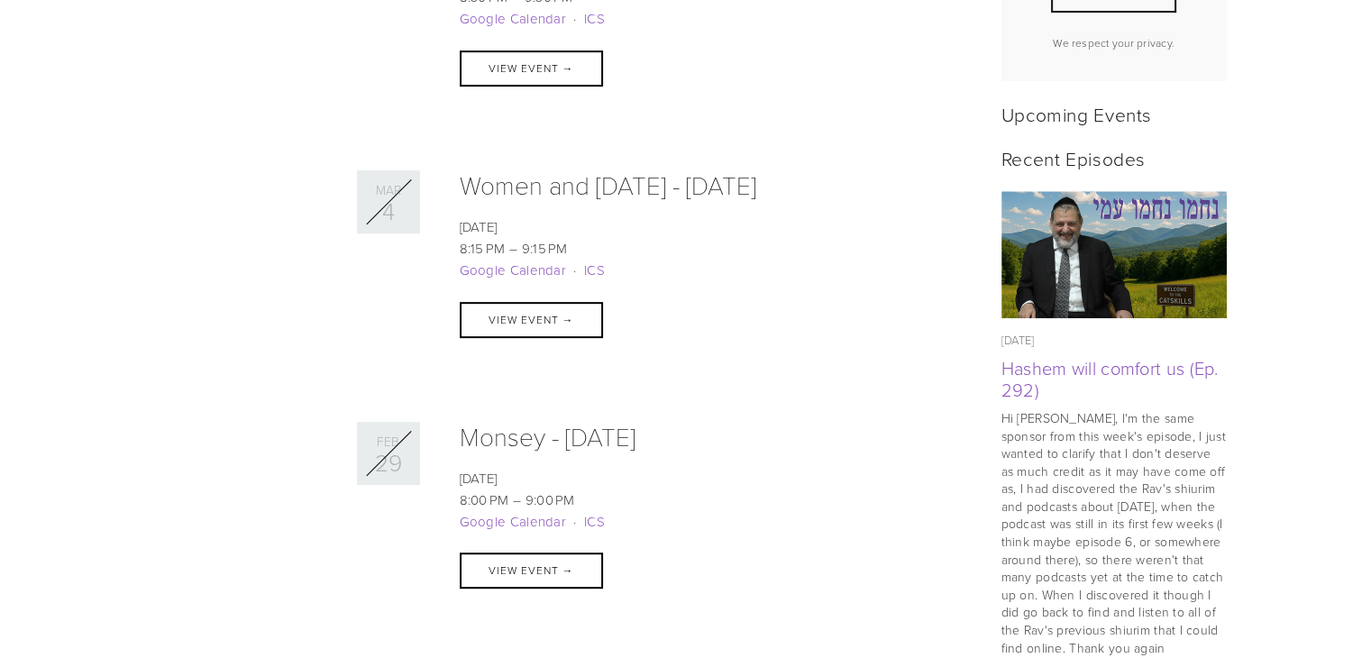
scroll to position [721, 0]
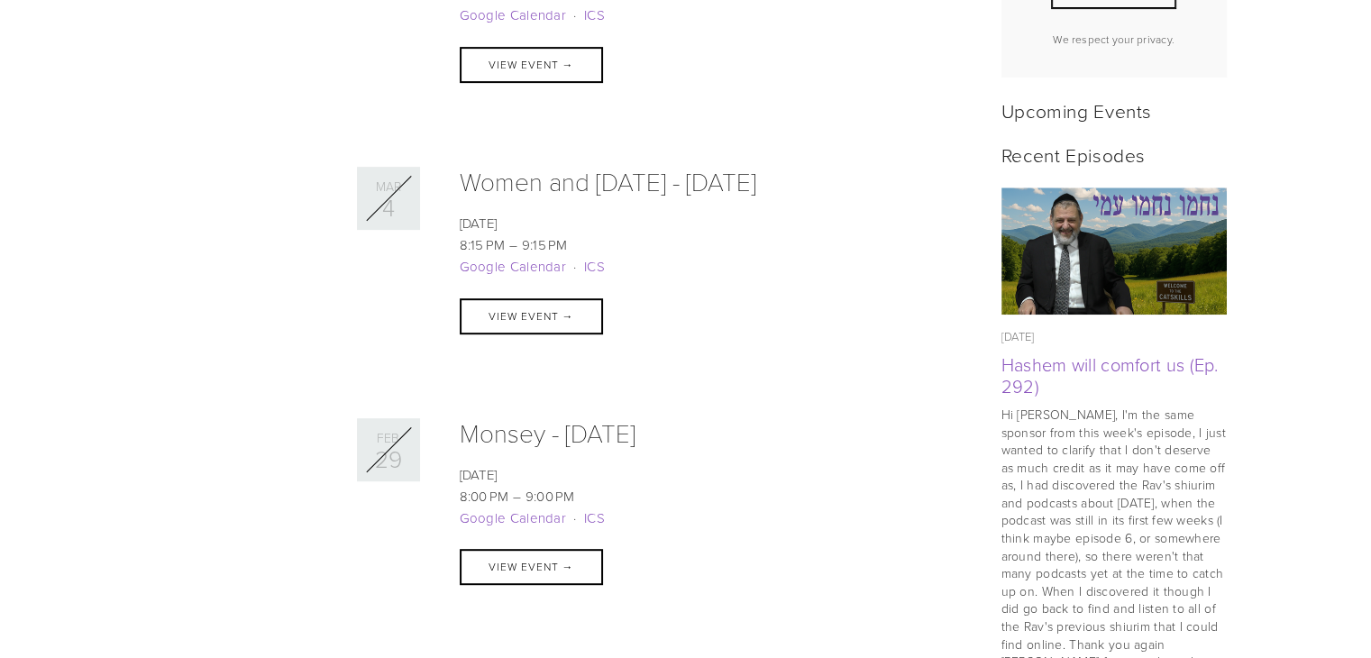
click at [895, 498] on li "8:00 PM 9:00 PM 20:00 21:00" at bounding box center [708, 497] width 497 height 22
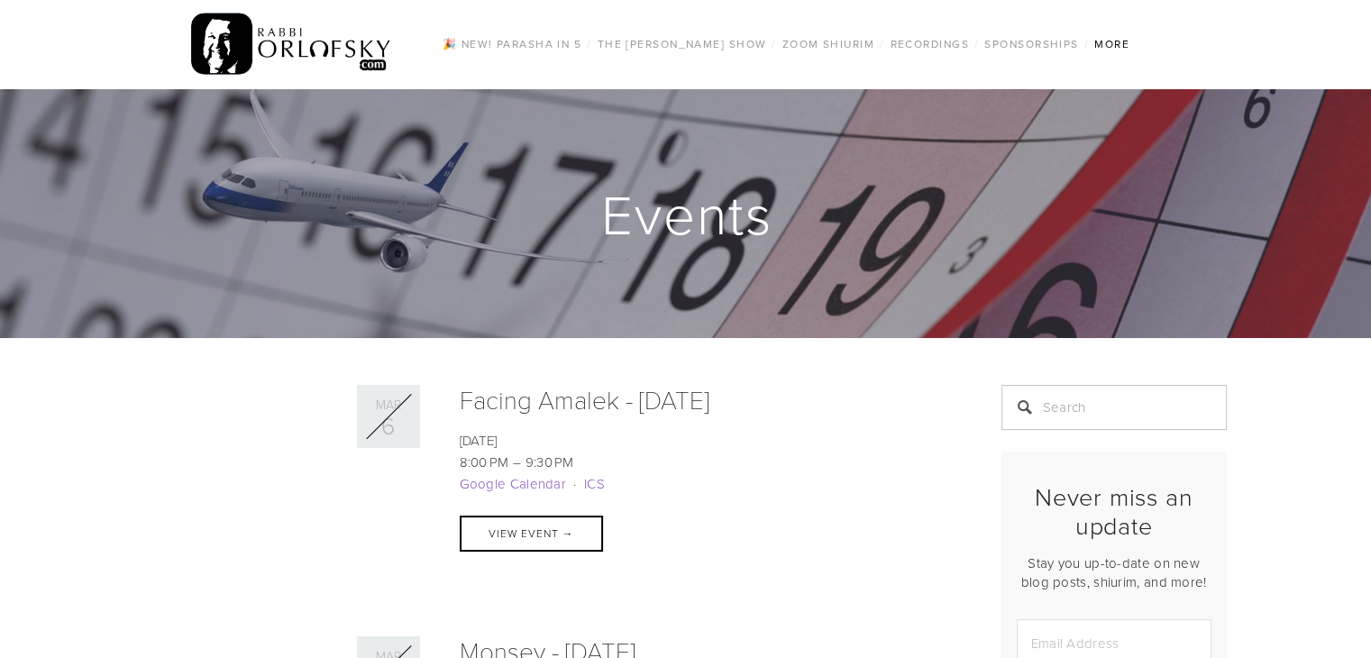
scroll to position [0, 0]
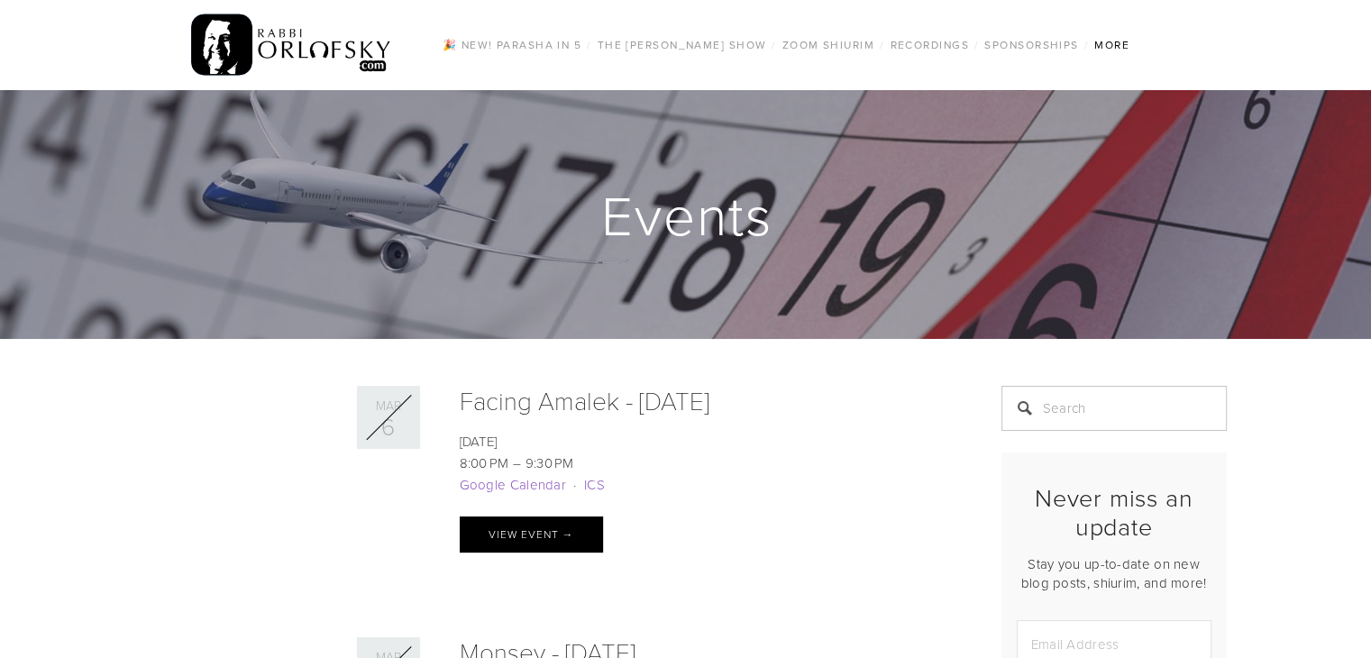
click at [548, 527] on link "View Event →" at bounding box center [531, 534] width 143 height 36
click at [505, 46] on link "🎉 NEW! Parasha in 5" at bounding box center [512, 44] width 150 height 23
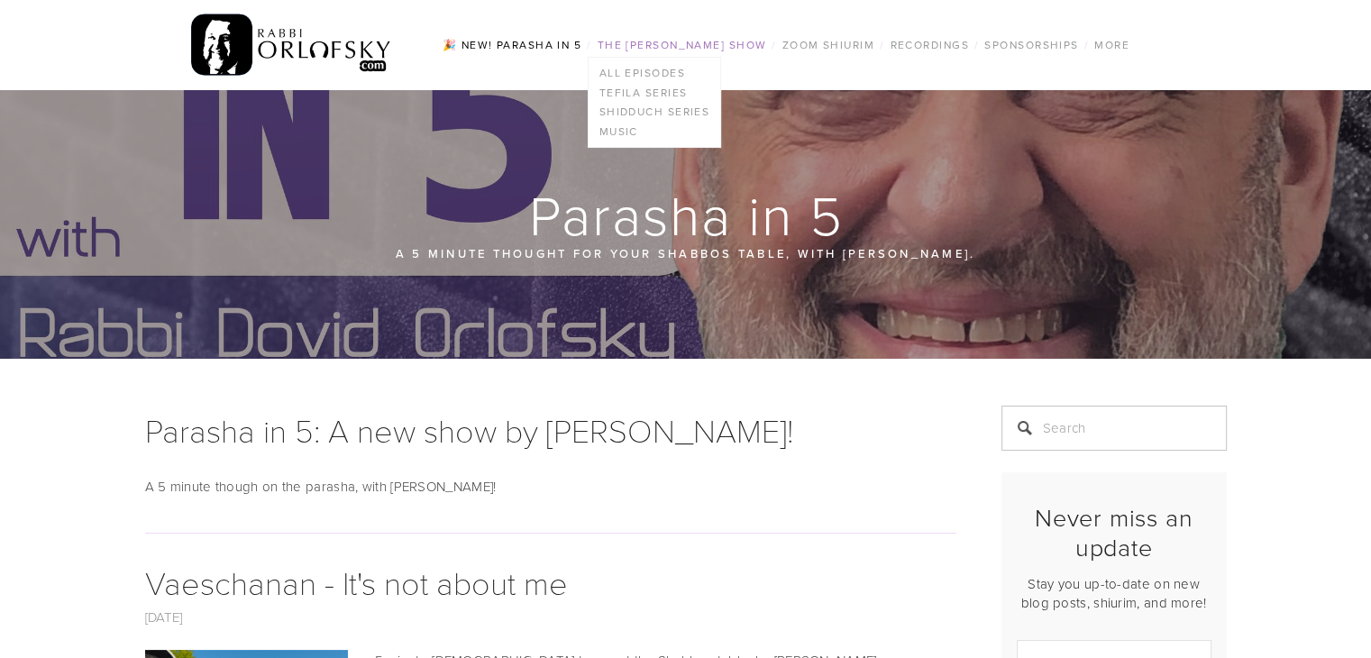
click at [739, 48] on link "The [PERSON_NAME] Show" at bounding box center [682, 44] width 180 height 23
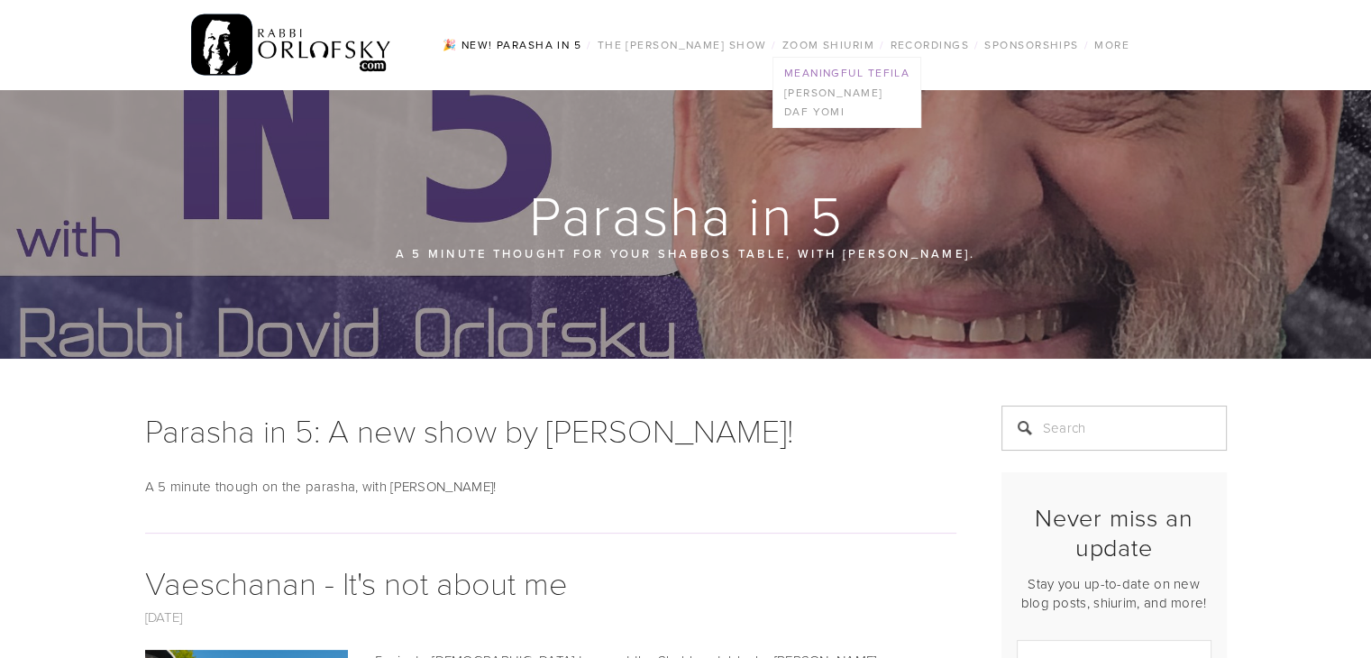
click at [862, 75] on link "Meaningful Tefila" at bounding box center [846, 73] width 147 height 20
